Goal: Entertainment & Leisure: Consume media (video, audio)

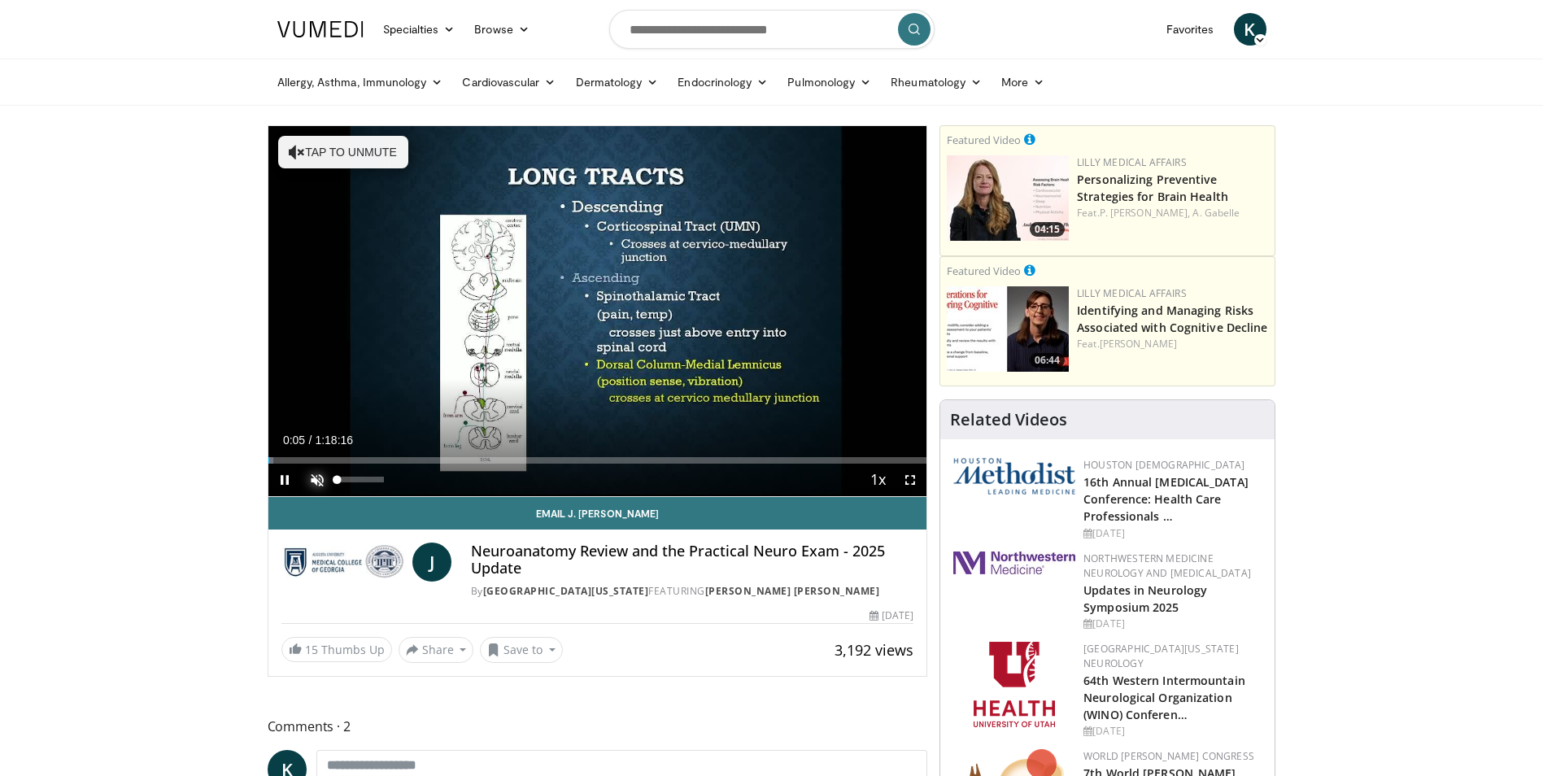
click at [320, 485] on span "Video Player" at bounding box center [317, 480] width 33 height 33
drag, startPoint x: 356, startPoint y: 480, endPoint x: 373, endPoint y: 478, distance: 17.2
click at [373, 478] on div "Volume Level" at bounding box center [355, 480] width 35 height 6
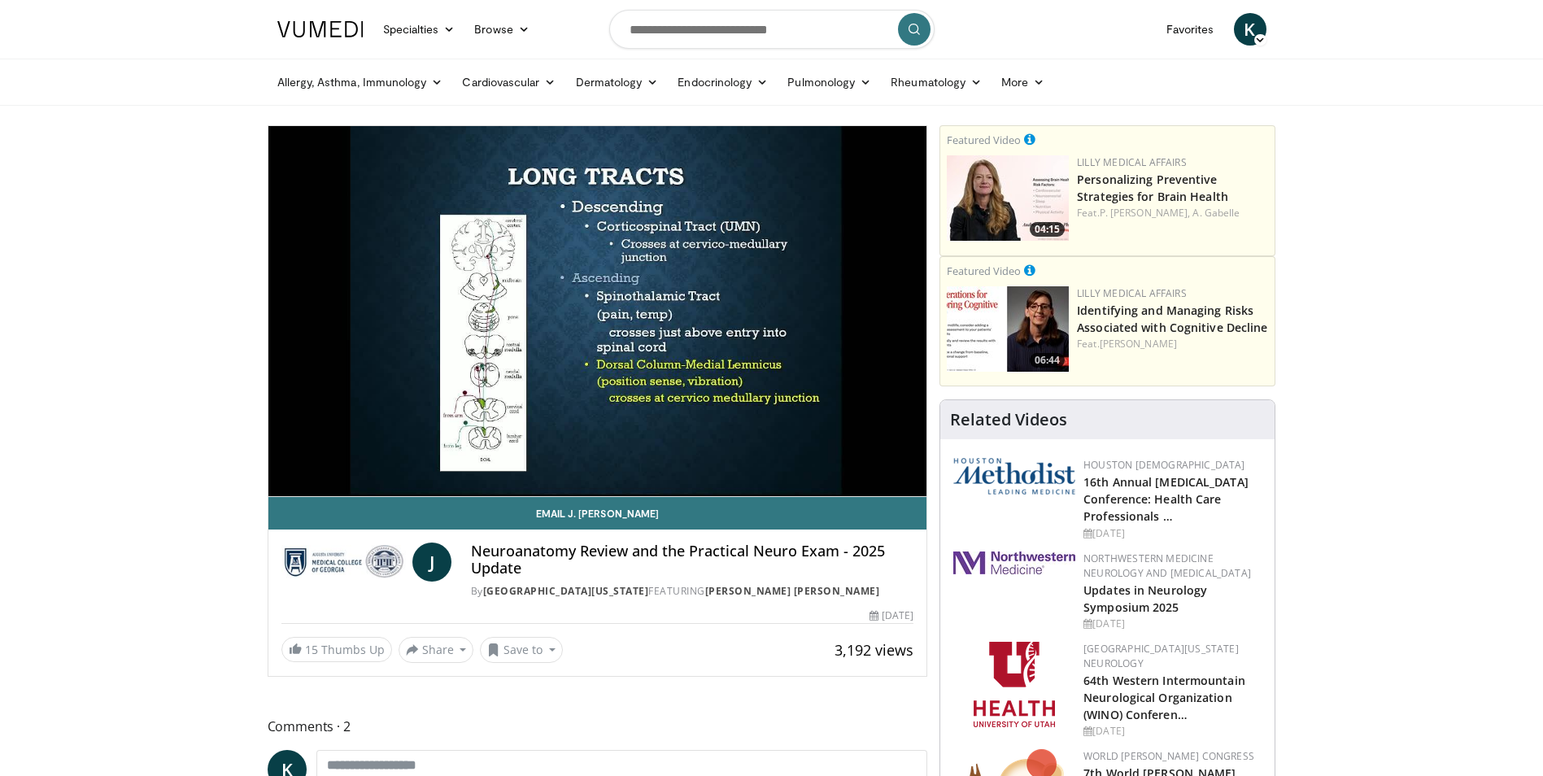
drag, startPoint x: 373, startPoint y: 478, endPoint x: 393, endPoint y: 480, distance: 19.7
click at [393, 480] on div "Mute 100%" at bounding box center [358, 480] width 114 height 33
drag, startPoint x: 604, startPoint y: 197, endPoint x: 178, endPoint y: 314, distance: 441.4
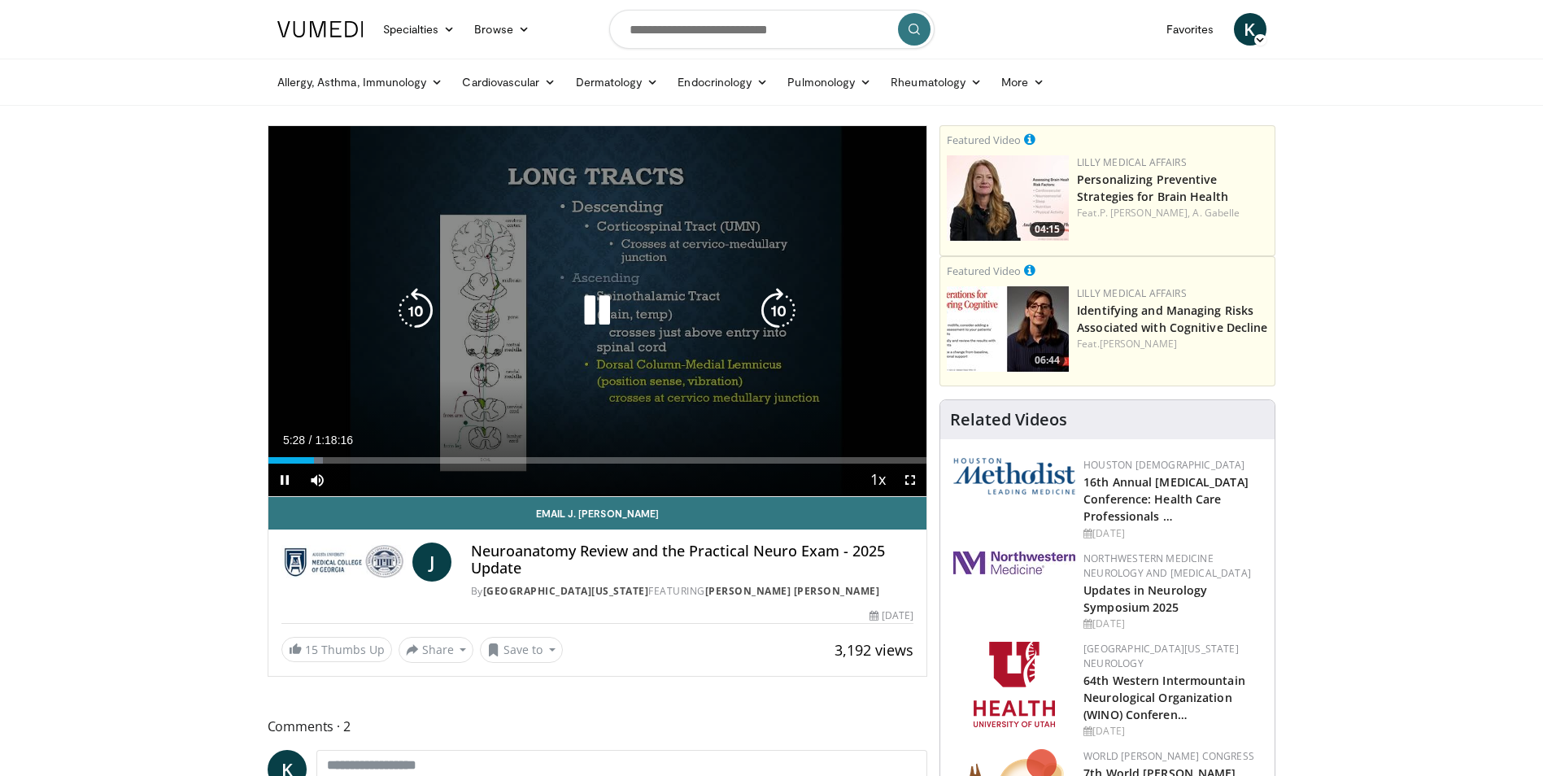
click at [605, 314] on icon "Video Player" at bounding box center [597, 311] width 46 height 46
